Goal: Transaction & Acquisition: Purchase product/service

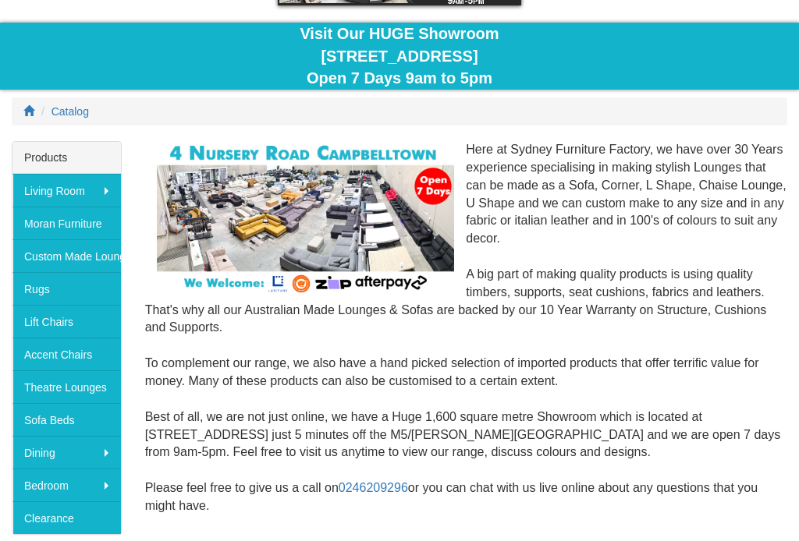
scroll to position [122, 0]
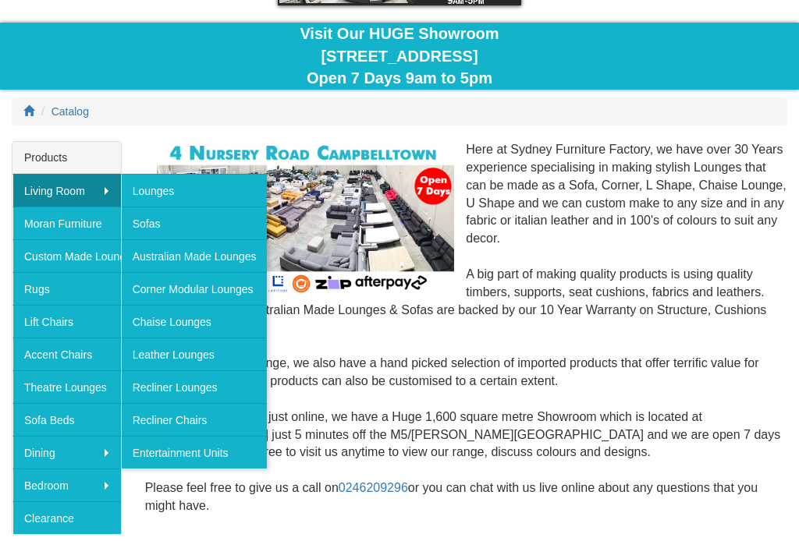
click at [147, 288] on link "Corner Modular Lounges" at bounding box center [194, 288] width 147 height 33
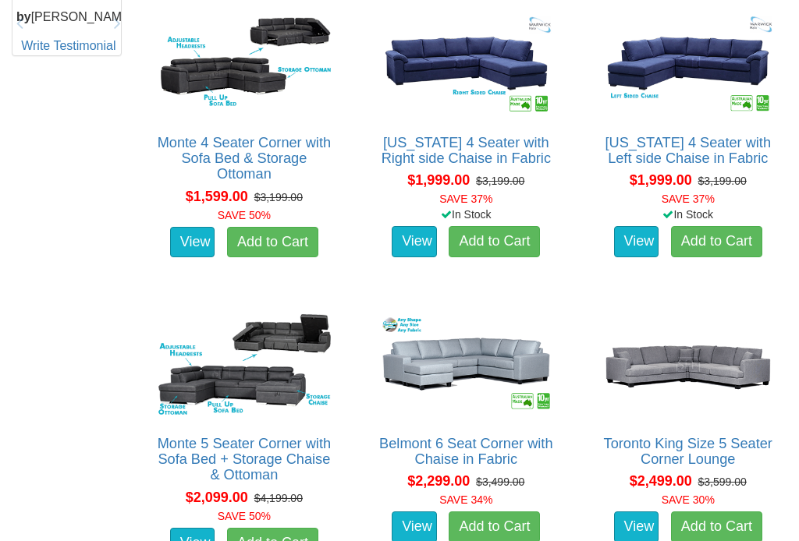
scroll to position [900, 0]
click at [413, 512] on link "View" at bounding box center [414, 527] width 45 height 31
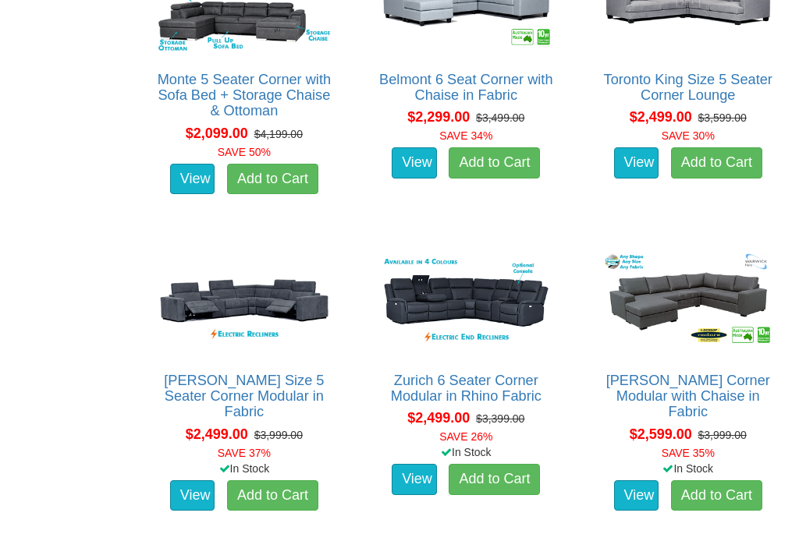
scroll to position [1265, 0]
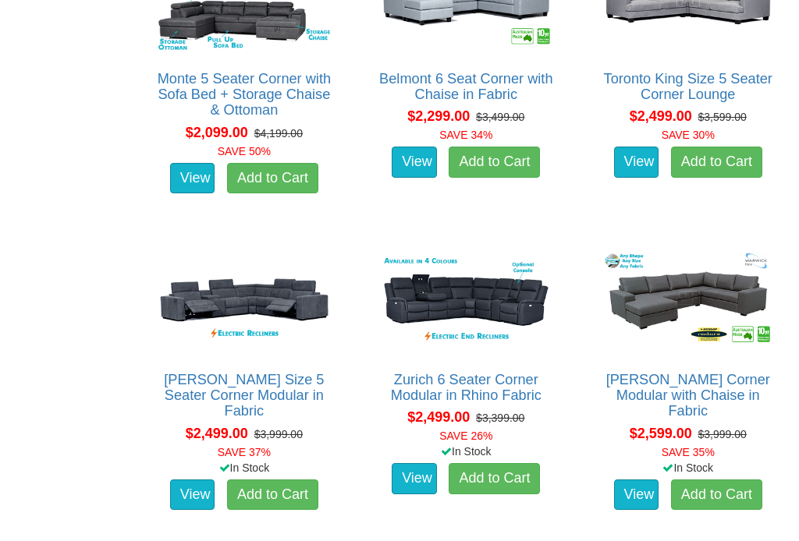
click at [413, 463] on link "View" at bounding box center [414, 478] width 45 height 31
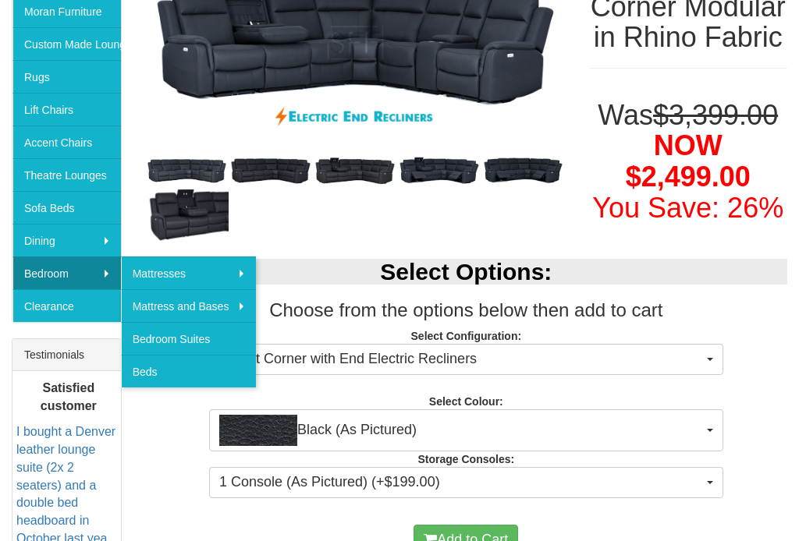
click at [150, 435] on div "Select Options: Choose from the options below then add to cart Select Configura…" at bounding box center [465, 377] width 665 height 266
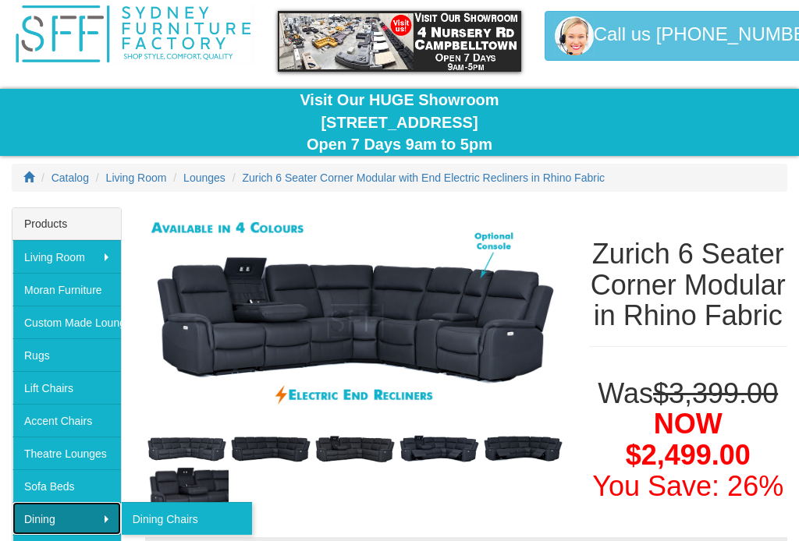
scroll to position [66, 0]
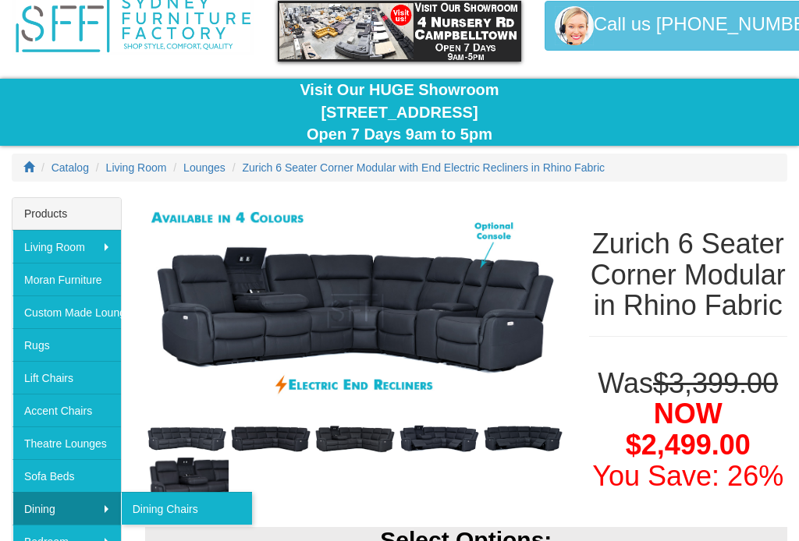
click at [36, 271] on link "Moran Furniture" at bounding box center [66, 280] width 108 height 33
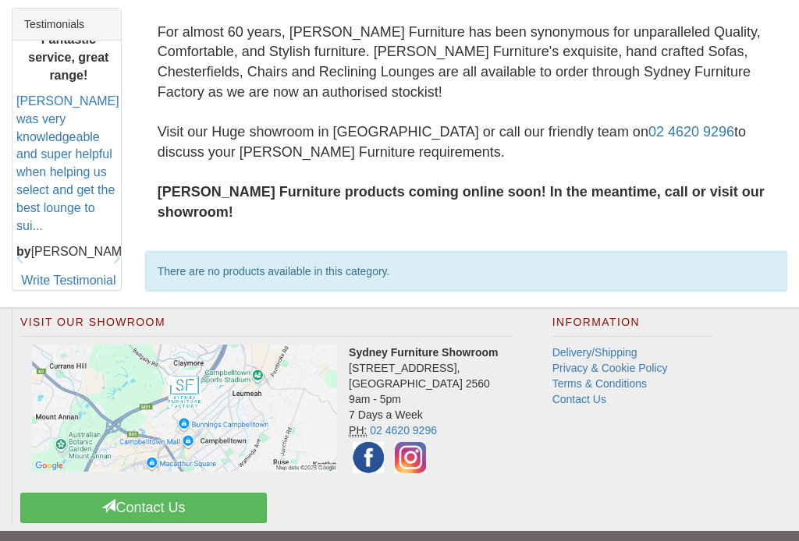
scroll to position [669, 0]
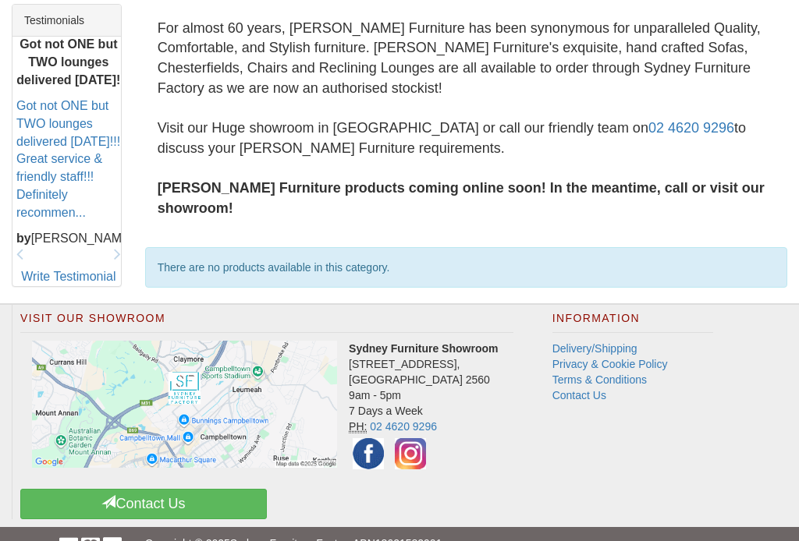
click at [34, 351] on img at bounding box center [184, 404] width 305 height 127
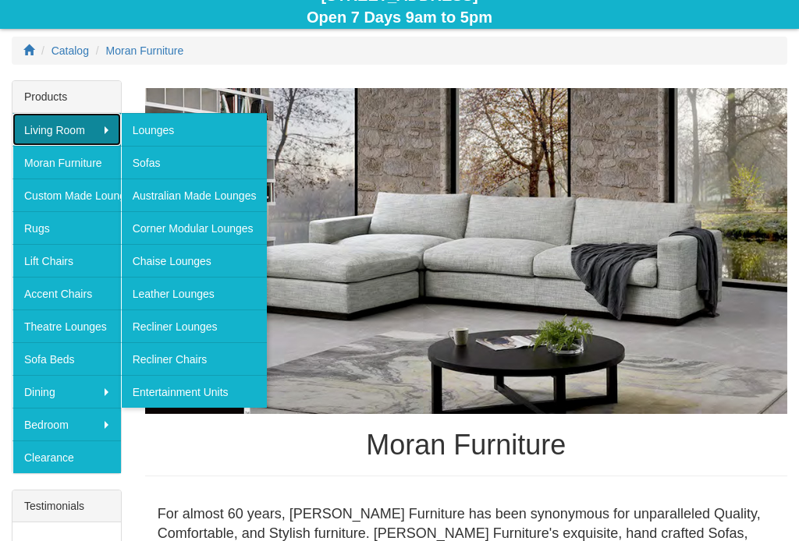
scroll to position [193, 0]
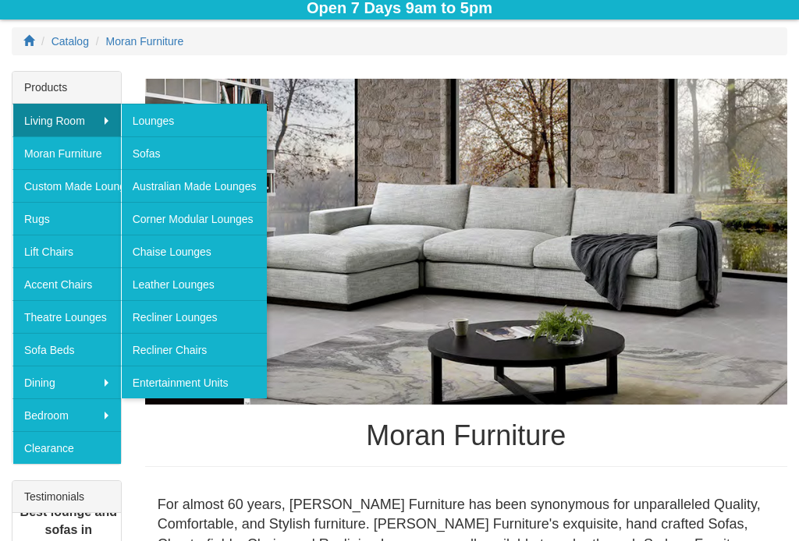
click at [175, 289] on link "Leather Lounges" at bounding box center [194, 284] width 147 height 33
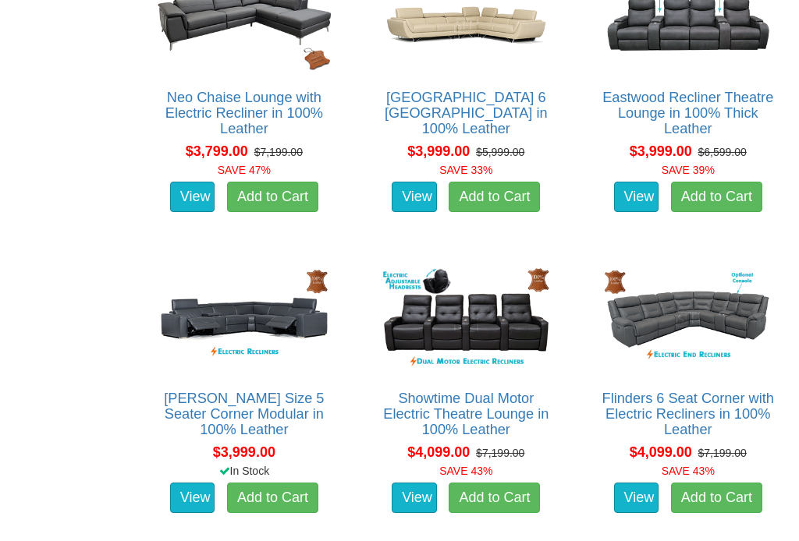
scroll to position [1852, 0]
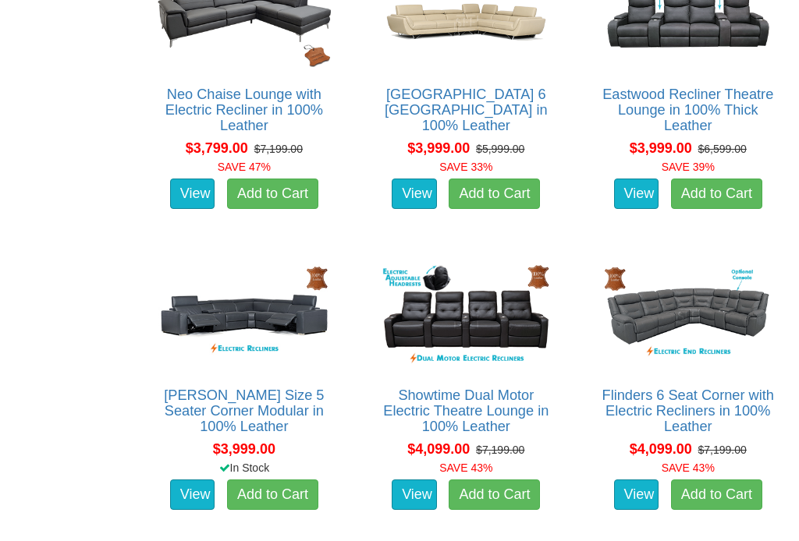
click at [625, 492] on link "View" at bounding box center [636, 495] width 45 height 31
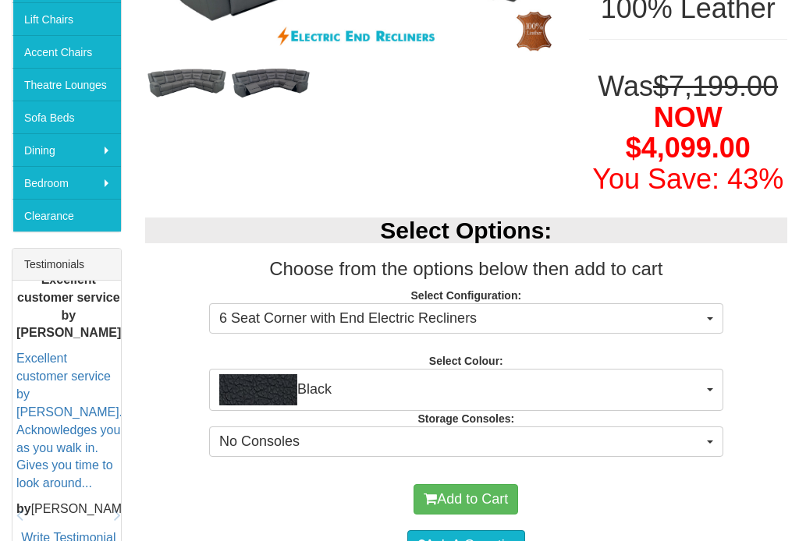
scroll to position [425, 0]
click at [261, 385] on img "button" at bounding box center [258, 389] width 78 height 31
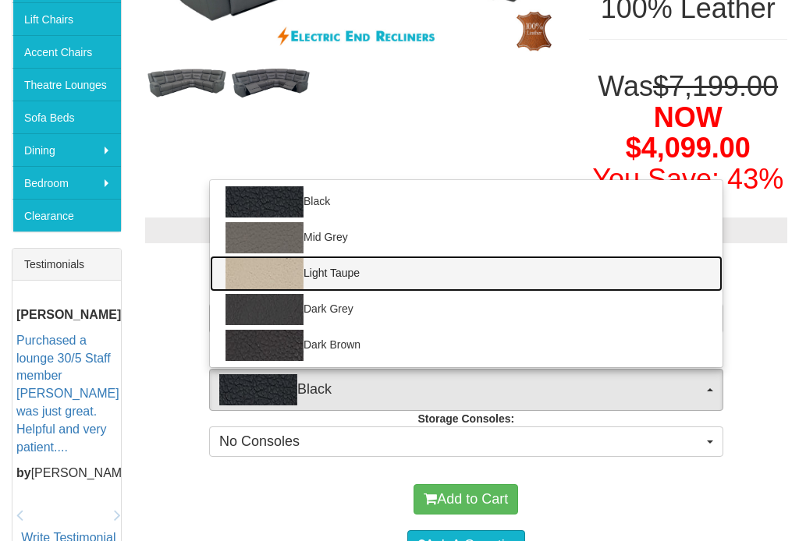
click at [261, 267] on img at bounding box center [264, 273] width 78 height 31
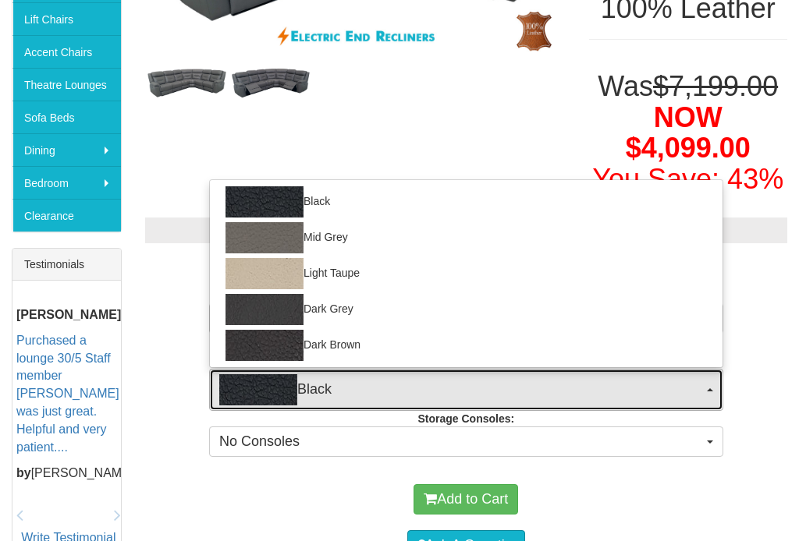
select select "1210"
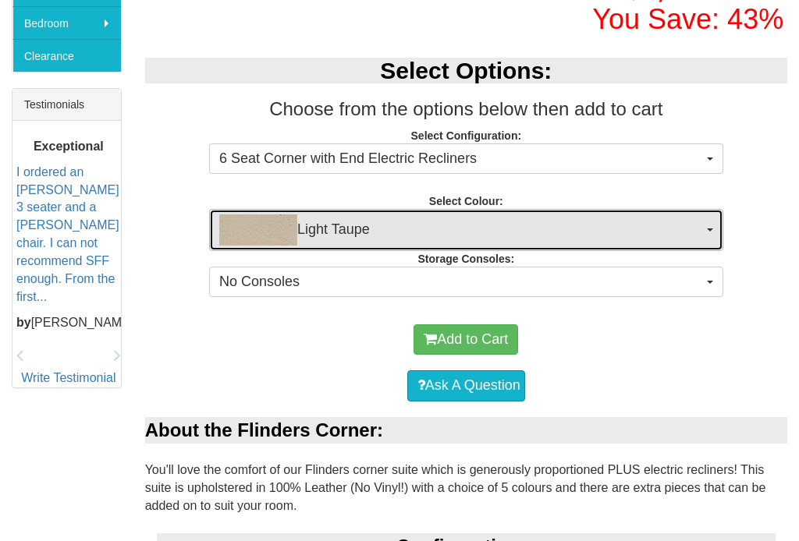
scroll to position [585, 0]
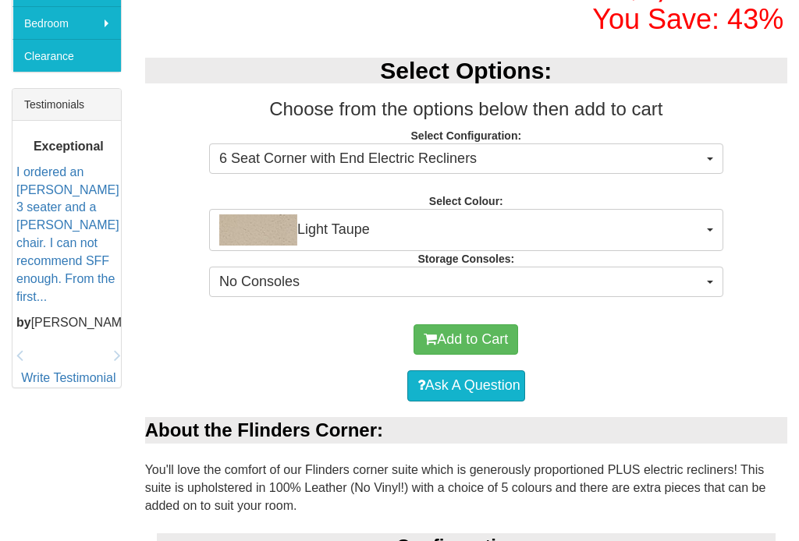
click at [232, 278] on span "No Consoles" at bounding box center [461, 282] width 484 height 20
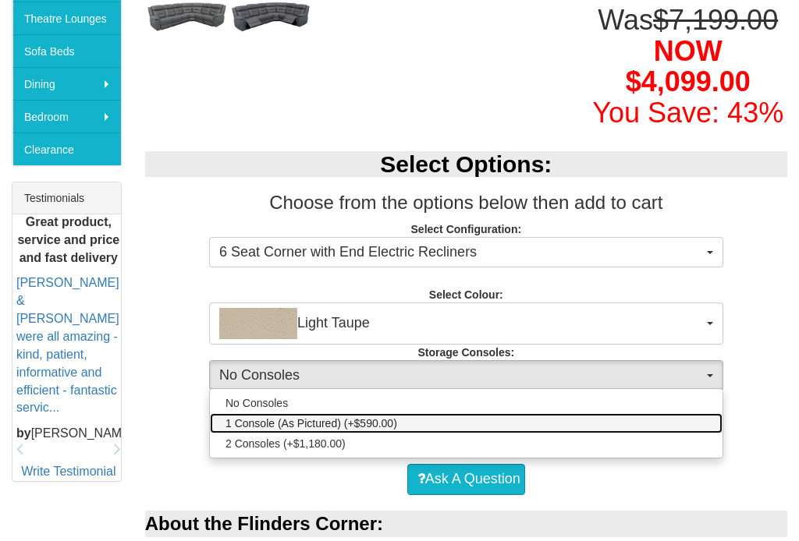
click at [253, 422] on span "1 Console (As Pictured) (+$590.00)" at bounding box center [311, 424] width 172 height 16
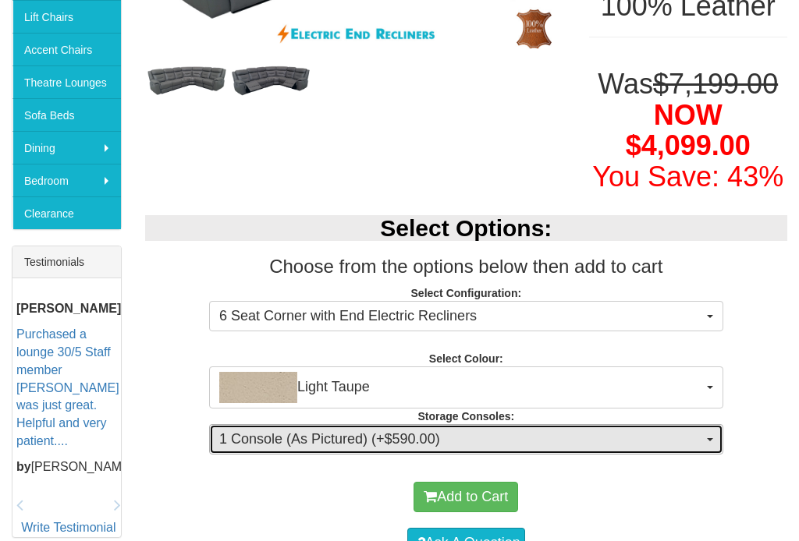
scroll to position [442, 0]
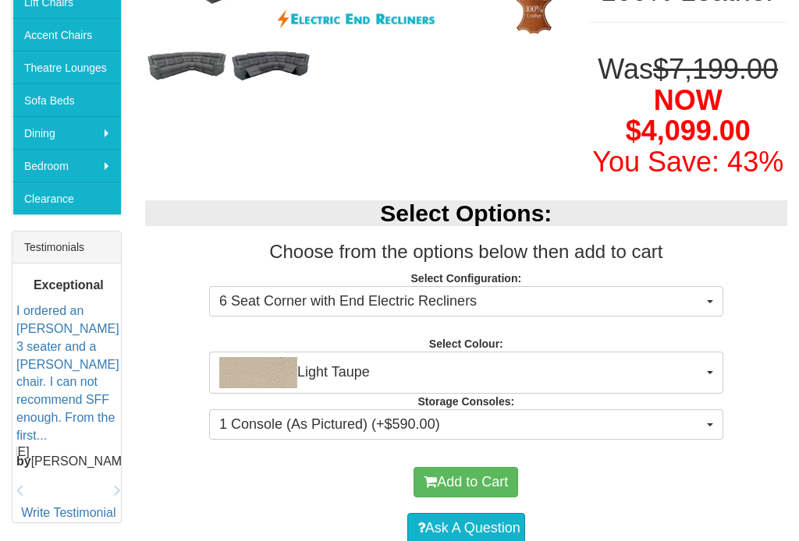
click at [227, 429] on button "1 Console (As Pictured) (+$590.00)" at bounding box center [466, 424] width 514 height 31
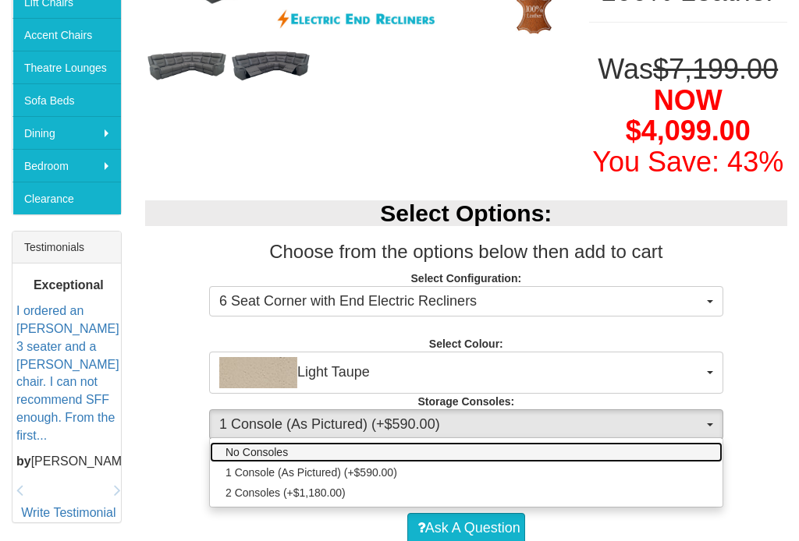
click at [235, 445] on span "No Consoles" at bounding box center [256, 453] width 62 height 16
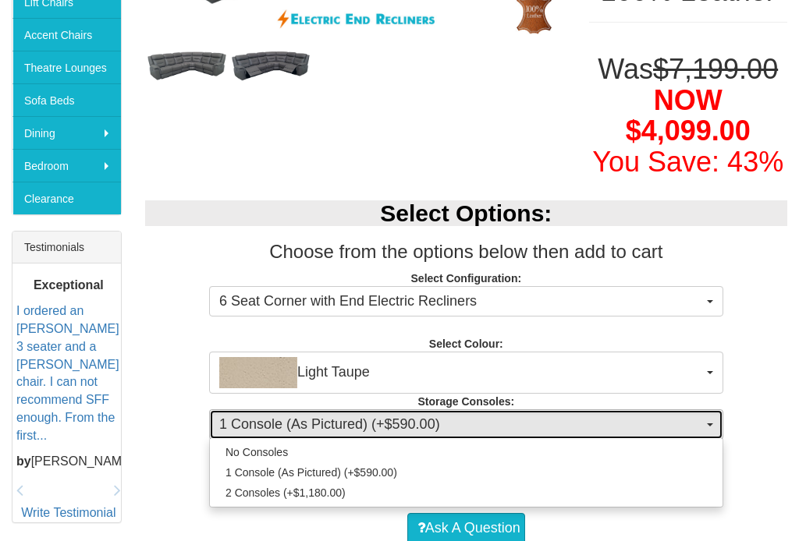
select select "1474"
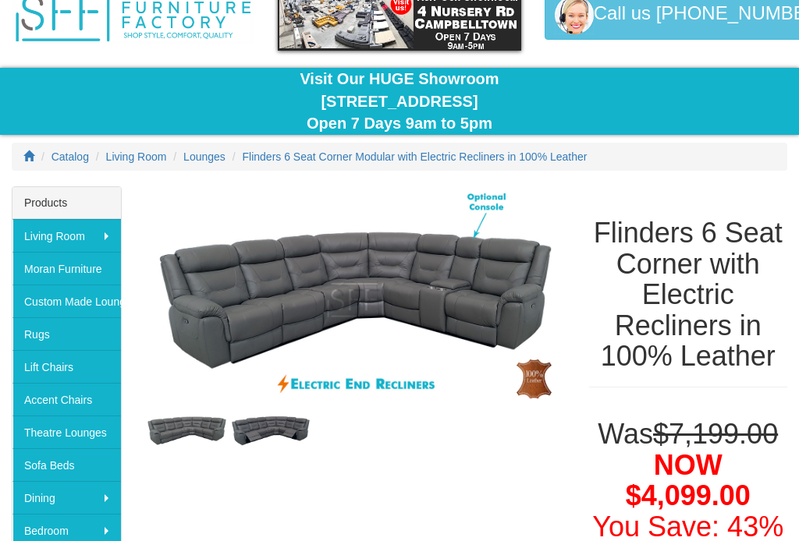
scroll to position [77, 0]
click at [40, 300] on link "Custom Made Lounges" at bounding box center [66, 301] width 108 height 33
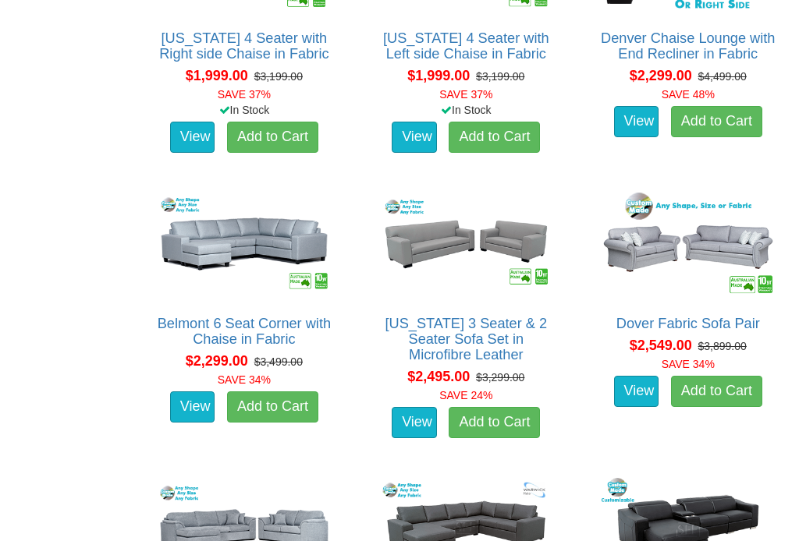
scroll to position [1589, 0]
click at [179, 405] on link "View" at bounding box center [192, 407] width 45 height 31
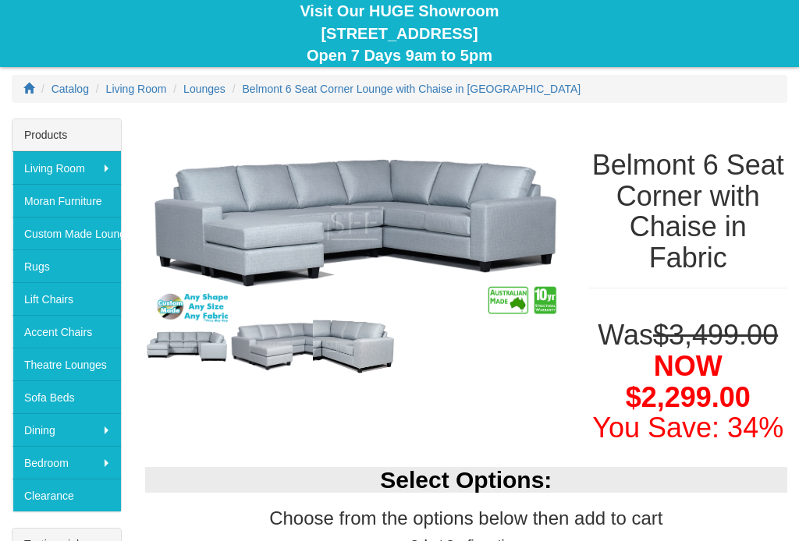
scroll to position [174, 0]
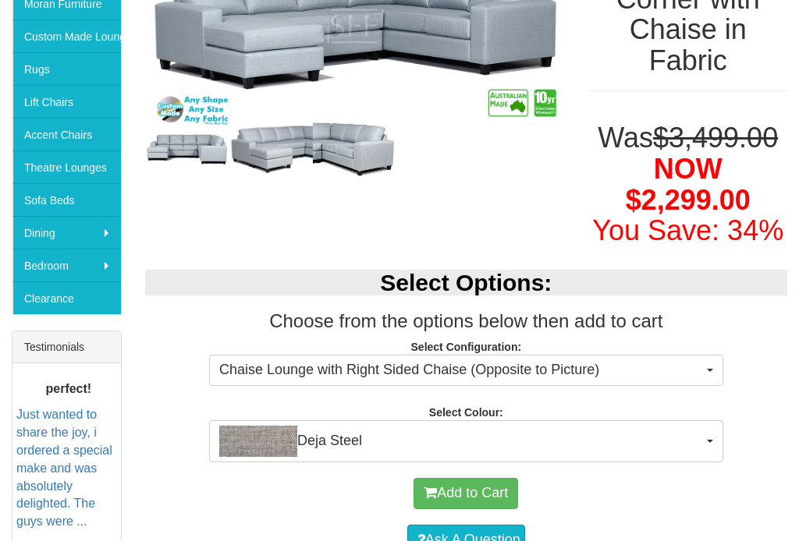
click at [239, 438] on img "button" at bounding box center [258, 441] width 78 height 31
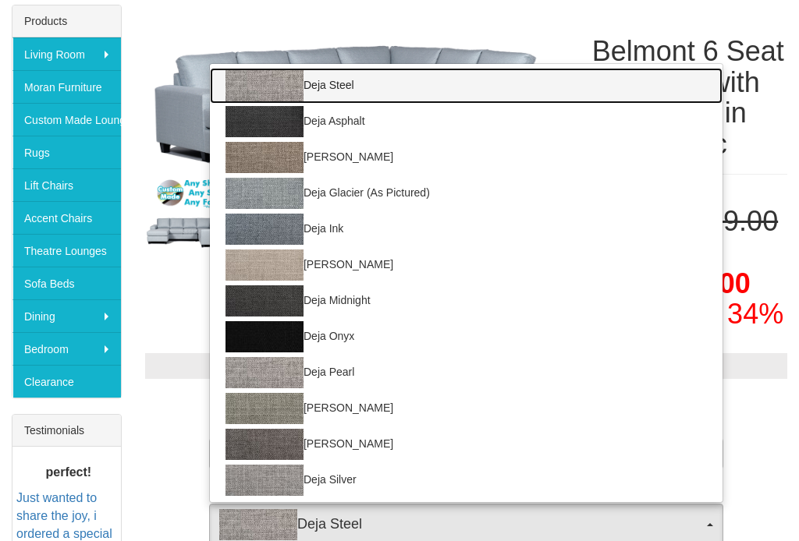
scroll to position [259, 0]
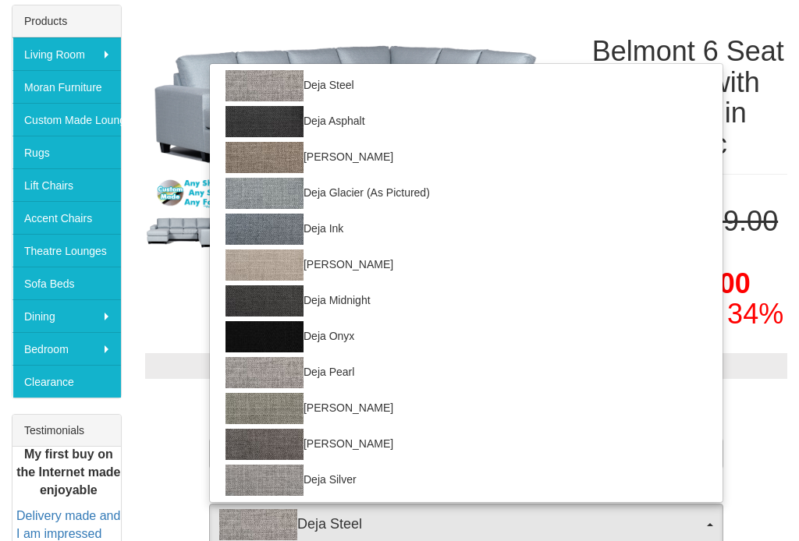
click at [189, 447] on div at bounding box center [399, 270] width 799 height 541
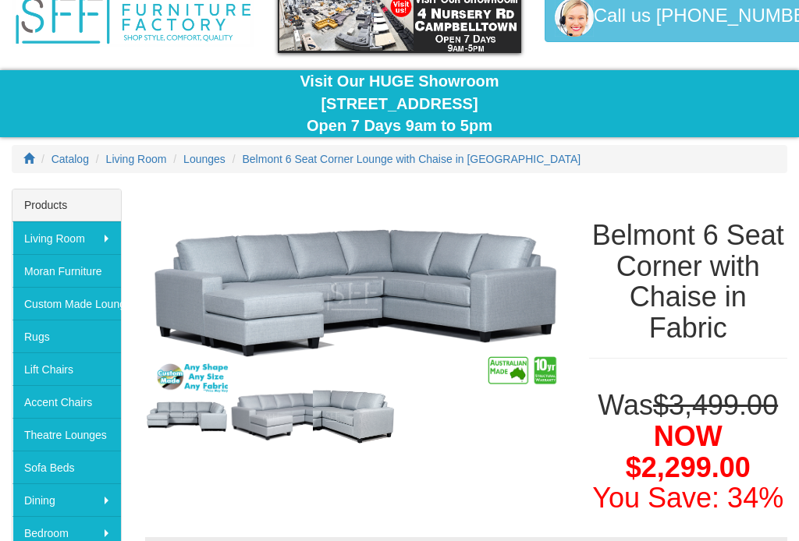
scroll to position [0, 0]
